Goal: Transaction & Acquisition: Obtain resource

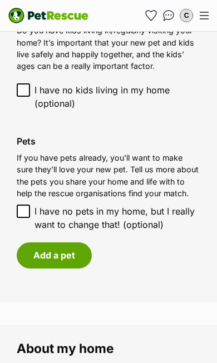
scroll to position [1119, 0]
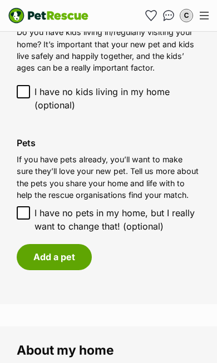
click at [61, 244] on button "Add a pet" at bounding box center [54, 257] width 75 height 26
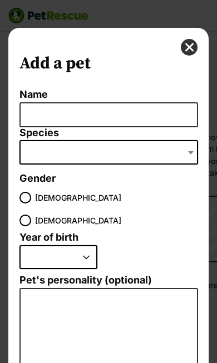
scroll to position [0, 0]
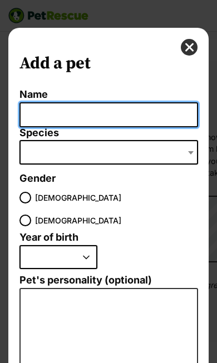
click at [130, 122] on input "Name" at bounding box center [108, 114] width 178 height 25
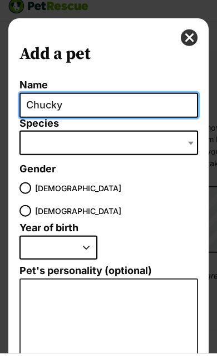
type input "Chucky"
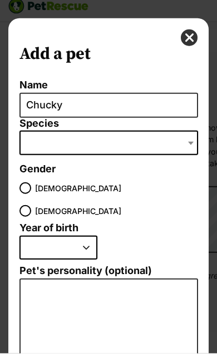
click at [172, 153] on span "Dialog Window - Close (Press escape to close)" at bounding box center [108, 152] width 178 height 24
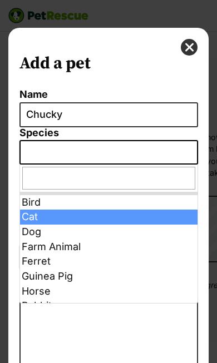
select select "2"
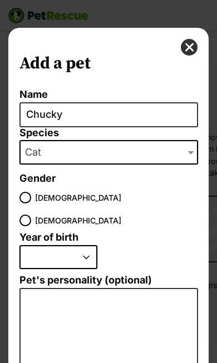
click at [82, 260] on select "2025 2024 2023 2022 2021 2020 2019 2018 2017 2016 2015 2014 2013 2012 2011 2010…" at bounding box center [58, 257] width 78 height 24
select select "2019"
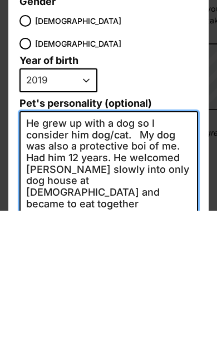
scroll to position [26, 0]
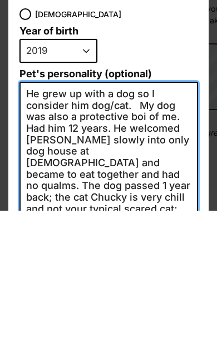
scroll to position [65, 0]
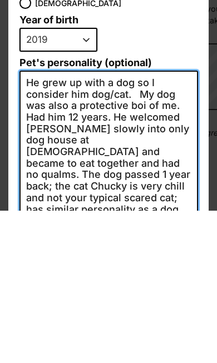
type textarea "He grew up with a dog so I consider him dog/cat. My dog was also a protective b…"
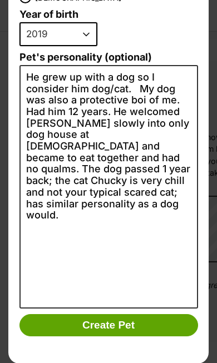
scroll to position [222, 0]
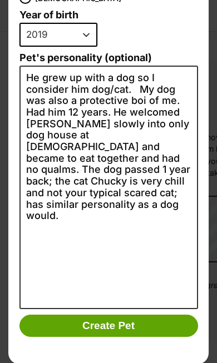
click at [137, 326] on button "Create Pet" at bounding box center [108, 325] width 178 height 22
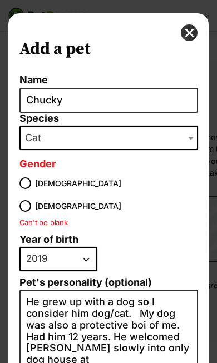
scroll to position [9, 0]
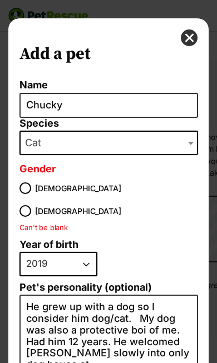
click at [28, 191] on input "Male" at bounding box center [25, 188] width 12 height 12
radio input "true"
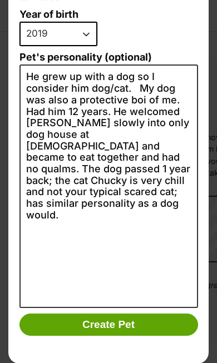
scroll to position [238, 0]
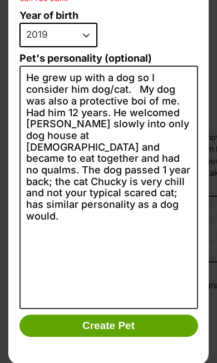
click at [126, 328] on button "Create Pet" at bounding box center [108, 325] width 178 height 22
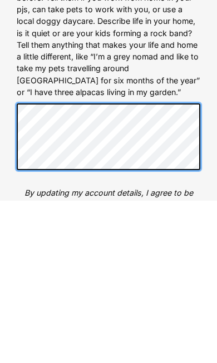
scroll to position [77, 0]
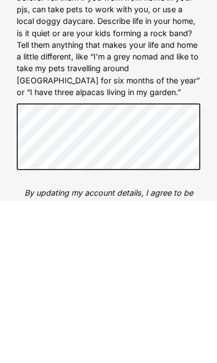
click at [198, 349] on p "By updating my account details, I agree to be bound by the Terms of Use and acc…" at bounding box center [108, 367] width 183 height 36
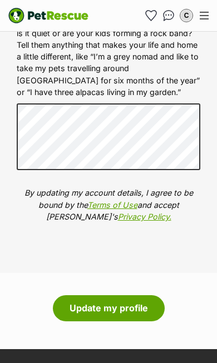
click at [123, 303] on button "Update my profile" at bounding box center [109, 308] width 112 height 26
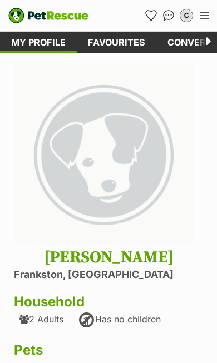
click at [210, 41] on icon at bounding box center [206, 43] width 22 height 22
click at [212, 45] on icon at bounding box center [206, 43] width 22 height 22
click at [205, 45] on icon at bounding box center [206, 43] width 22 height 22
click at [204, 42] on icon at bounding box center [206, 43] width 22 height 22
click at [184, 51] on link "Conversations" at bounding box center [206, 43] width 101 height 22
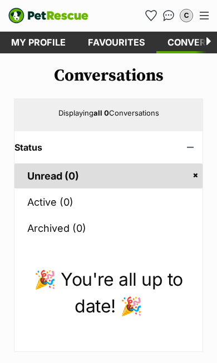
click at [124, 39] on link "Favourites" at bounding box center [116, 43] width 79 height 22
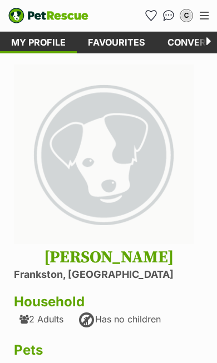
click at [119, 44] on link "Favourites" at bounding box center [116, 43] width 79 height 22
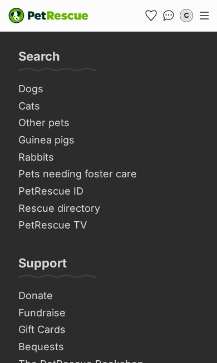
scroll to position [180, 0]
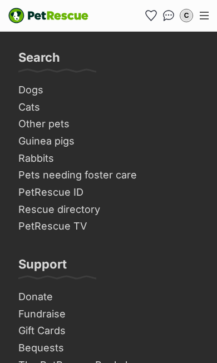
click at [41, 90] on link "Dogs" at bounding box center [108, 90] width 189 height 17
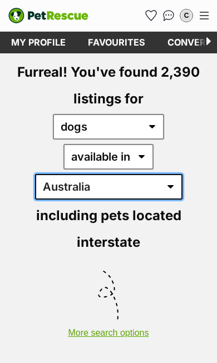
click at [170, 174] on select "Australia ACT NSW NT QLD SA TAS VIC WA" at bounding box center [108, 187] width 147 height 26
select select "VIC"
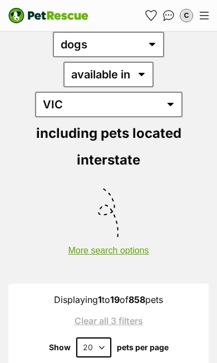
scroll to position [120, 0]
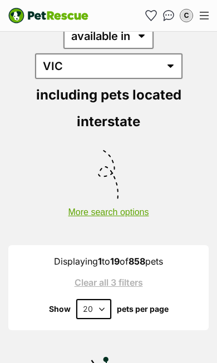
click at [134, 277] on link "Clear all 3 filters" at bounding box center [108, 282] width 172 height 10
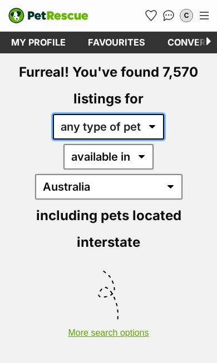
click at [147, 132] on select "any type of pet cats dogs other pets" at bounding box center [108, 127] width 111 height 26
select select "Dogs"
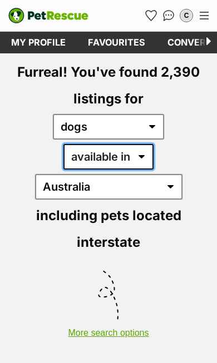
click at [97, 160] on select "available in located in" at bounding box center [108, 157] width 90 height 26
select select "disabled"
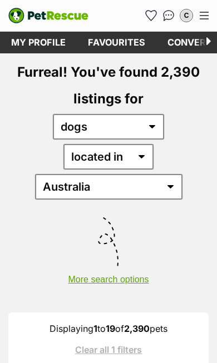
select select "VIC"
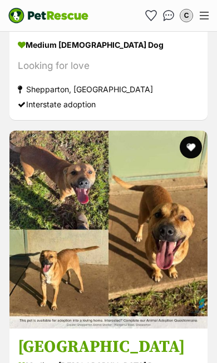
scroll to position [2641, 0]
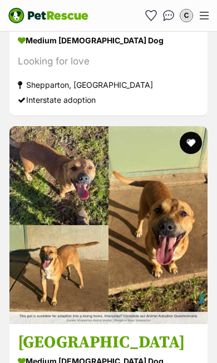
click at [134, 208] on img at bounding box center [108, 225] width 198 height 198
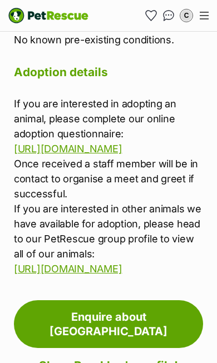
scroll to position [2079, 0]
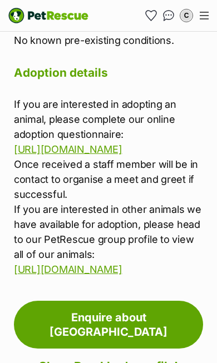
click at [140, 330] on link "Enquire about [GEOGRAPHIC_DATA]" at bounding box center [108, 324] width 189 height 48
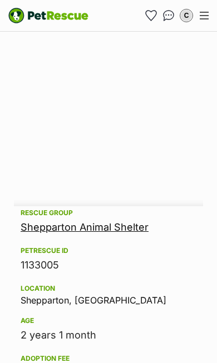
scroll to position [605, 0]
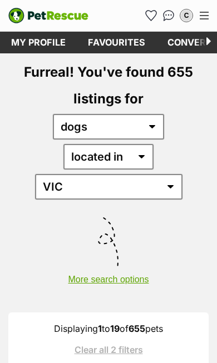
select select "60"
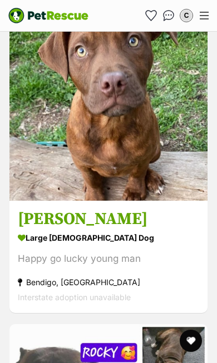
scroll to position [5411, 0]
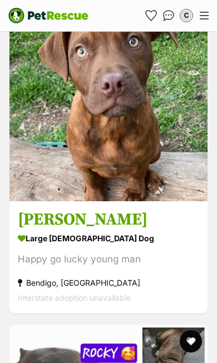
click at [135, 128] on img at bounding box center [108, 102] width 198 height 198
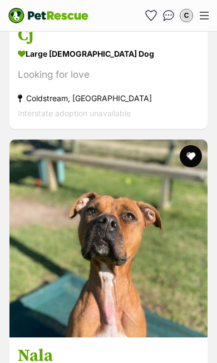
scroll to position [16499, 0]
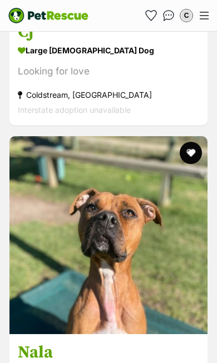
click at [110, 255] on img at bounding box center [108, 235] width 198 height 198
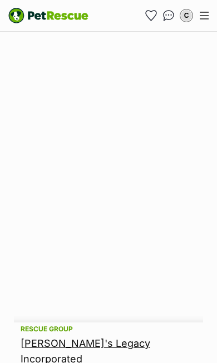
scroll to position [691, 0]
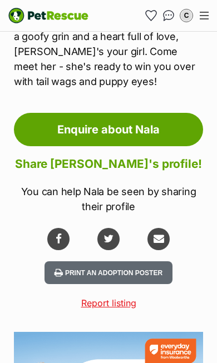
scroll to position [1732, 0]
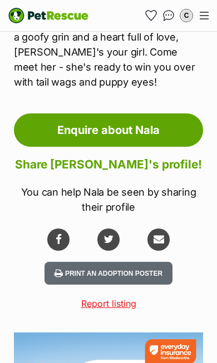
click at [159, 113] on link "Enquire about Nala" at bounding box center [108, 129] width 189 height 33
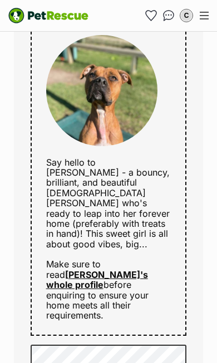
scroll to position [585, 0]
click at [139, 269] on link "Nala's whole profile" at bounding box center [97, 279] width 102 height 21
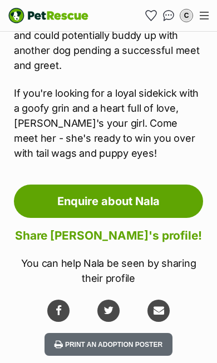
scroll to position [1661, 0]
click at [169, 184] on link "Enquire about Nala" at bounding box center [108, 200] width 189 height 33
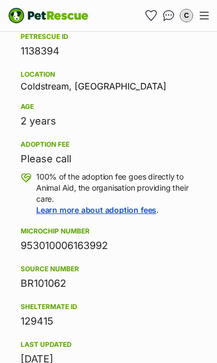
scroll to position [834, 0]
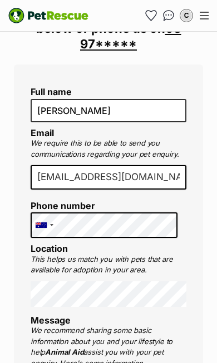
scroll to position [27, 0]
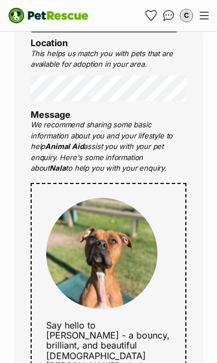
scroll to position [411, 0]
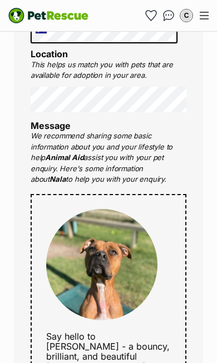
click at [156, 19] on link "Favourites" at bounding box center [151, 16] width 18 height 18
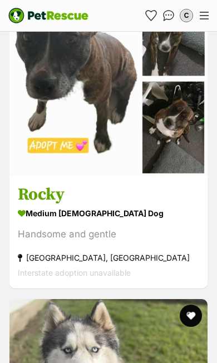
scroll to position [5758, 0]
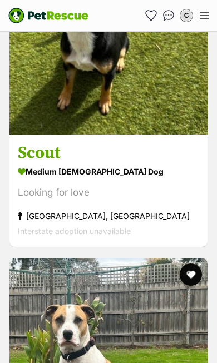
scroll to position [6439, 0]
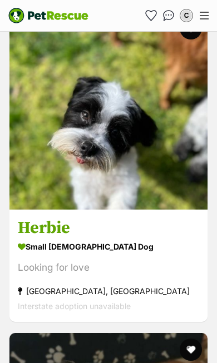
scroll to position [7006, 0]
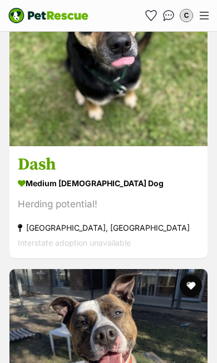
scroll to position [7602, 0]
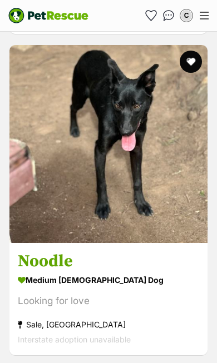
scroll to position [10820, 0]
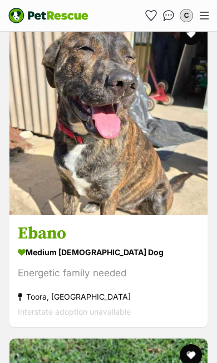
scroll to position [12130, 0]
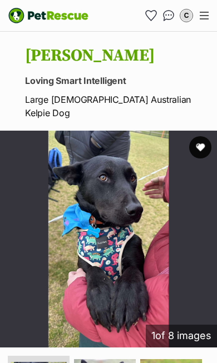
scroll to position [81, 0]
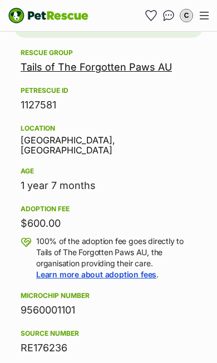
scroll to position [1125, 0]
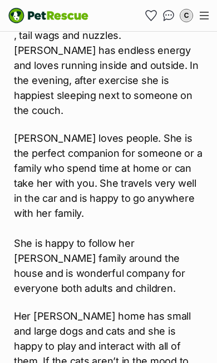
scroll to position [1737, 0]
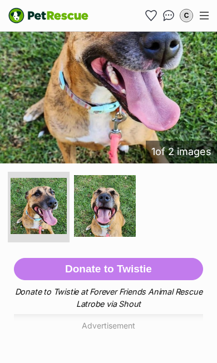
scroll to position [292, 0]
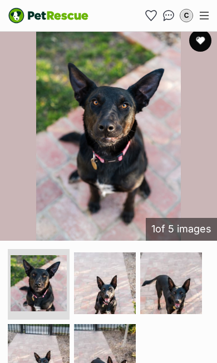
scroll to position [247, 0]
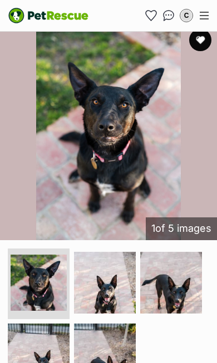
click at [108, 265] on img at bounding box center [105, 283] width 62 height 62
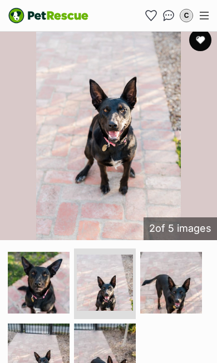
click at [172, 269] on img at bounding box center [171, 283] width 62 height 62
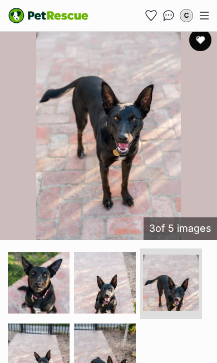
click at [126, 329] on img at bounding box center [105, 354] width 62 height 62
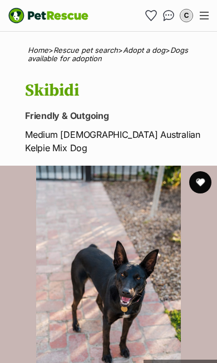
scroll to position [0, 0]
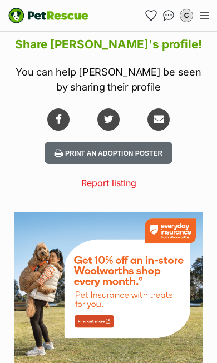
scroll to position [1871, 0]
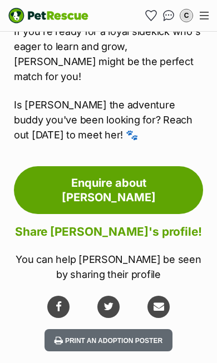
click at [154, 166] on link "Enquire about Cleo" at bounding box center [108, 190] width 189 height 48
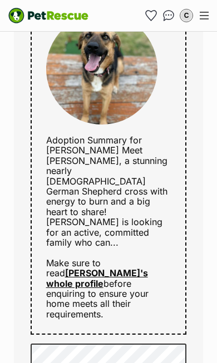
scroll to position [642, 0]
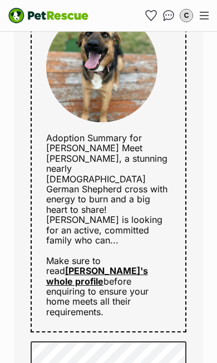
click at [142, 265] on link "Cleo's whole profile" at bounding box center [97, 275] width 102 height 21
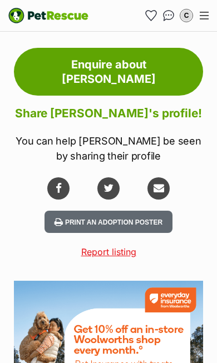
scroll to position [1866, 0]
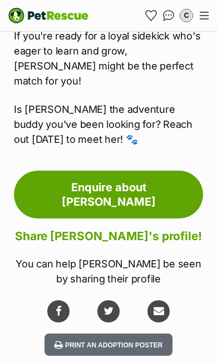
click at [147, 170] on link "Enquire about [PERSON_NAME]" at bounding box center [108, 194] width 189 height 48
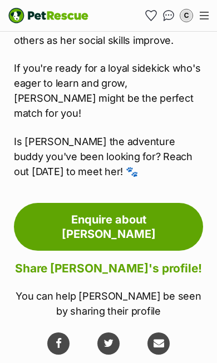
scroll to position [1774, 0]
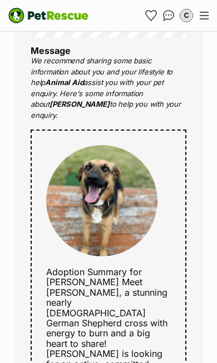
scroll to position [517, 0]
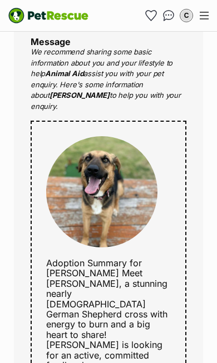
click at [156, 14] on icon "Favourites" at bounding box center [150, 16] width 11 height 10
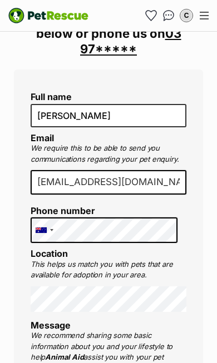
scroll to position [170, 0]
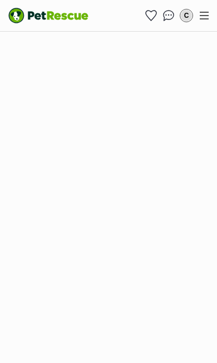
scroll to position [472, 0]
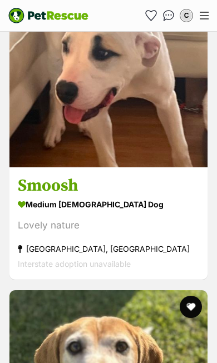
scroll to position [9934, 0]
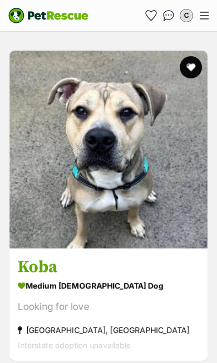
scroll to position [474, 0]
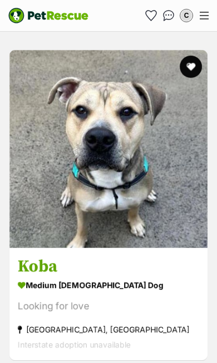
click at [118, 134] on img at bounding box center [108, 149] width 198 height 198
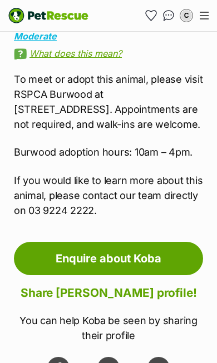
scroll to position [2158, 0]
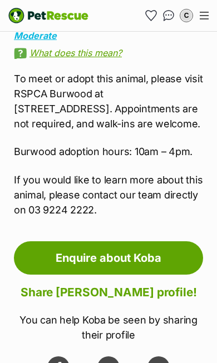
click at [144, 241] on link "Enquire about Koba" at bounding box center [108, 257] width 189 height 33
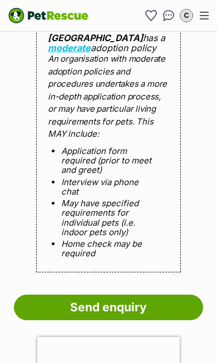
scroll to position [1201, 0]
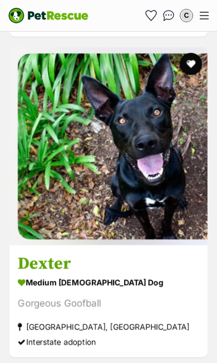
scroll to position [1758, 0]
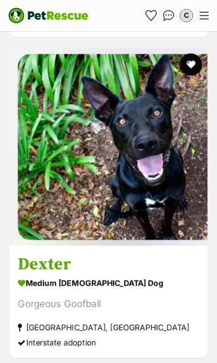
click at [126, 134] on img at bounding box center [108, 147] width 198 height 198
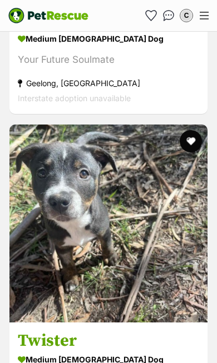
scroll to position [2643, 0]
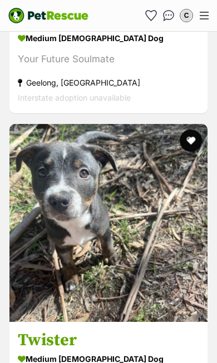
click at [123, 213] on img at bounding box center [108, 223] width 198 height 198
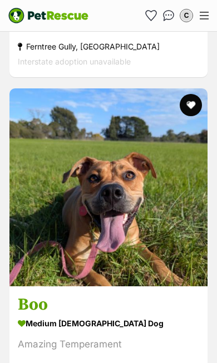
scroll to position [3641, 0]
click at [122, 215] on img at bounding box center [108, 187] width 198 height 198
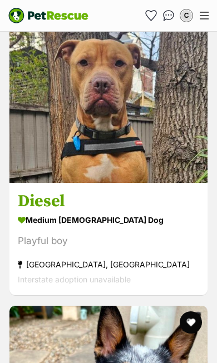
scroll to position [8665, 0]
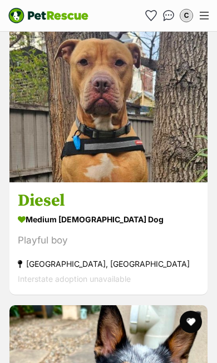
click at [113, 119] on img at bounding box center [108, 83] width 198 height 198
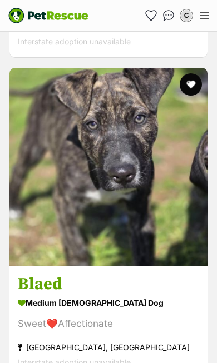
scroll to position [14673, 0]
click at [113, 201] on img at bounding box center [108, 167] width 198 height 198
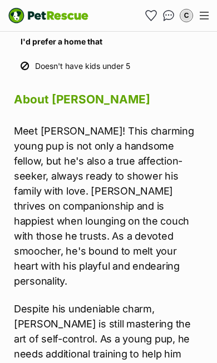
scroll to position [1538, 0]
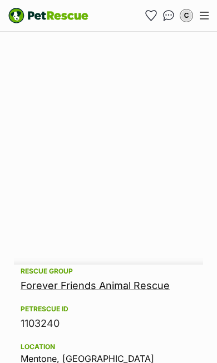
scroll to position [821, 0]
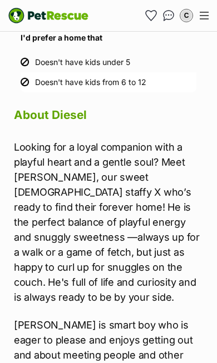
scroll to position [1534, 0]
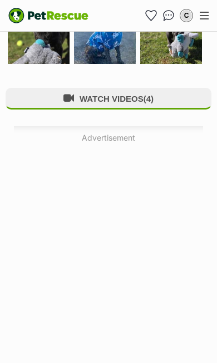
scroll to position [637, 0]
